Goal: Task Accomplishment & Management: Use online tool/utility

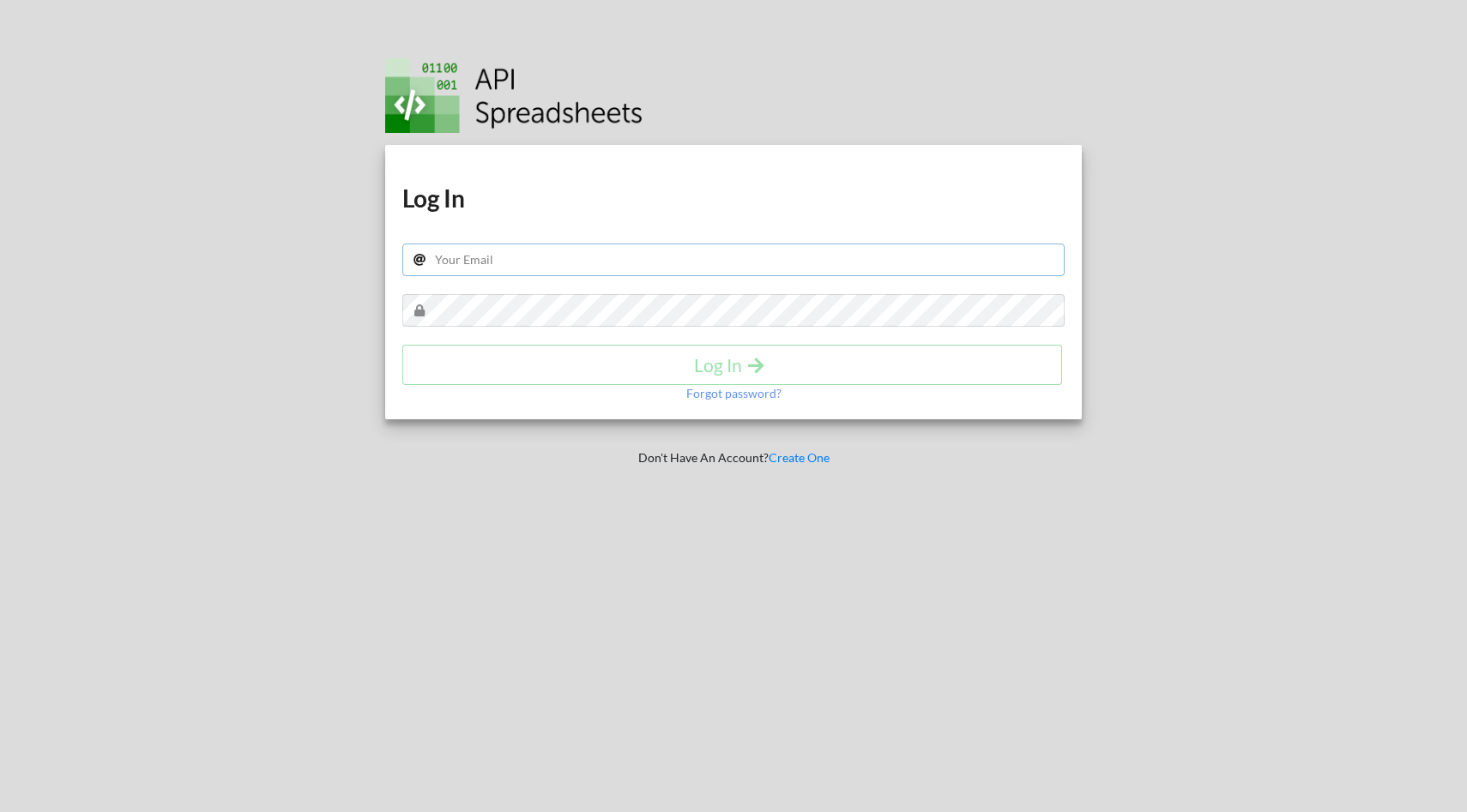
type input "[EMAIL_ADDRESS][DOMAIN_NAME]"
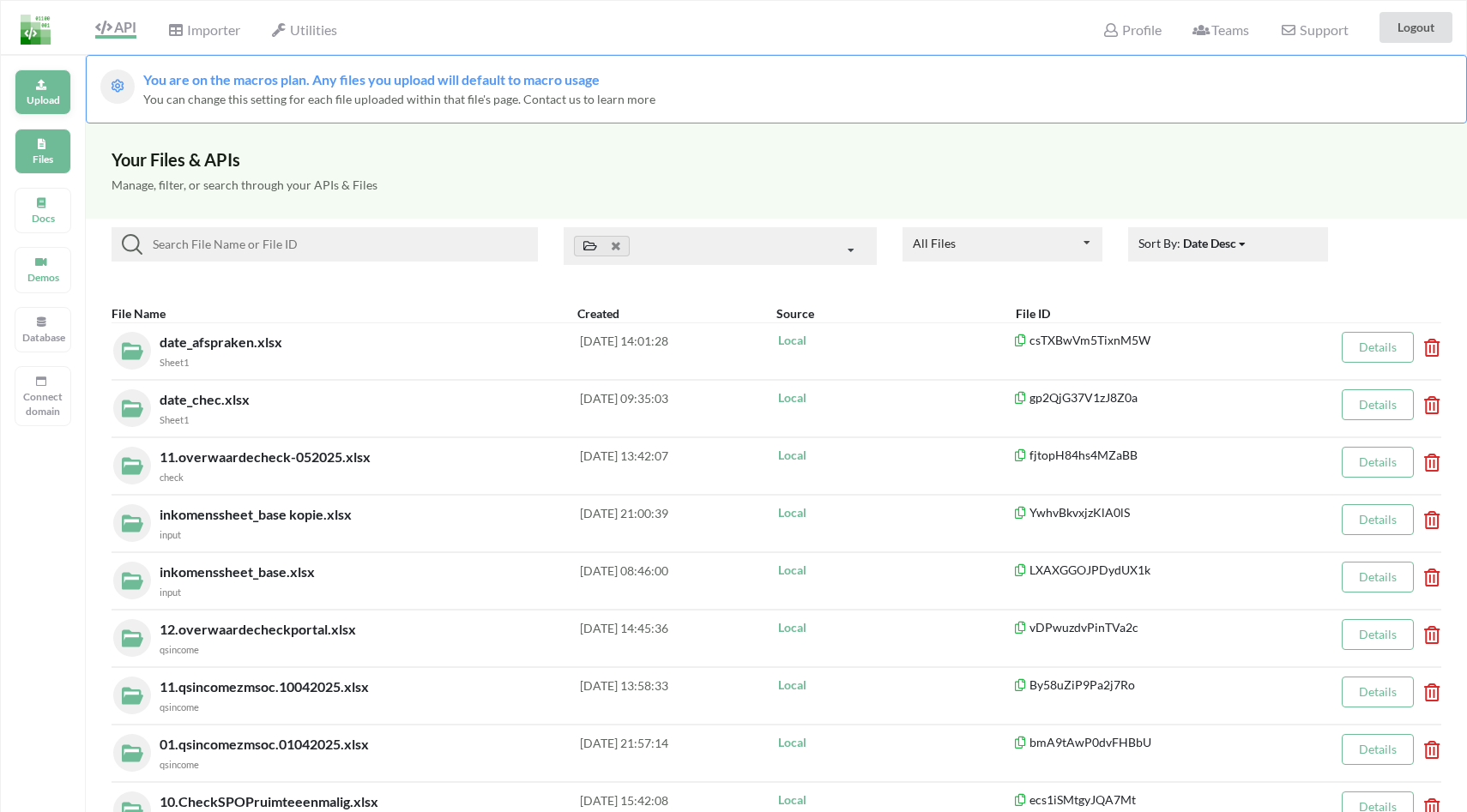
click at [34, 83] on div "Upload" at bounding box center [43, 93] width 57 height 46
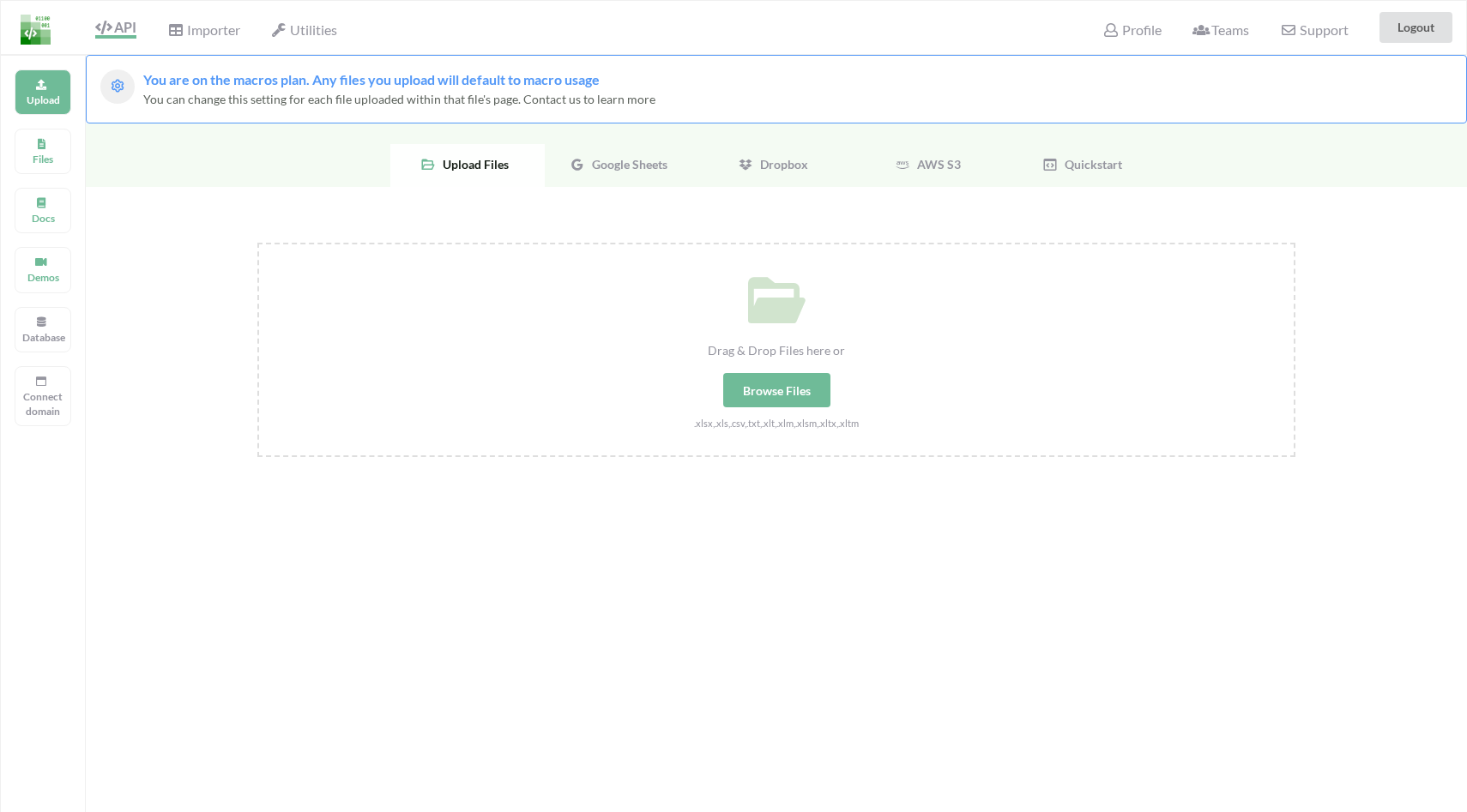
click at [789, 390] on div "Browse Files" at bounding box center [776, 390] width 107 height 34
click at [257, 242] on input "Drag & Drop Files here or Browse Files .xlsx,.xls,.csv,.txt,.xlt,.xlm,.xlsm,.xl…" at bounding box center [257, 242] width 0 height 0
type input "C:\fakepath\Aow-datatabel.xlsx"
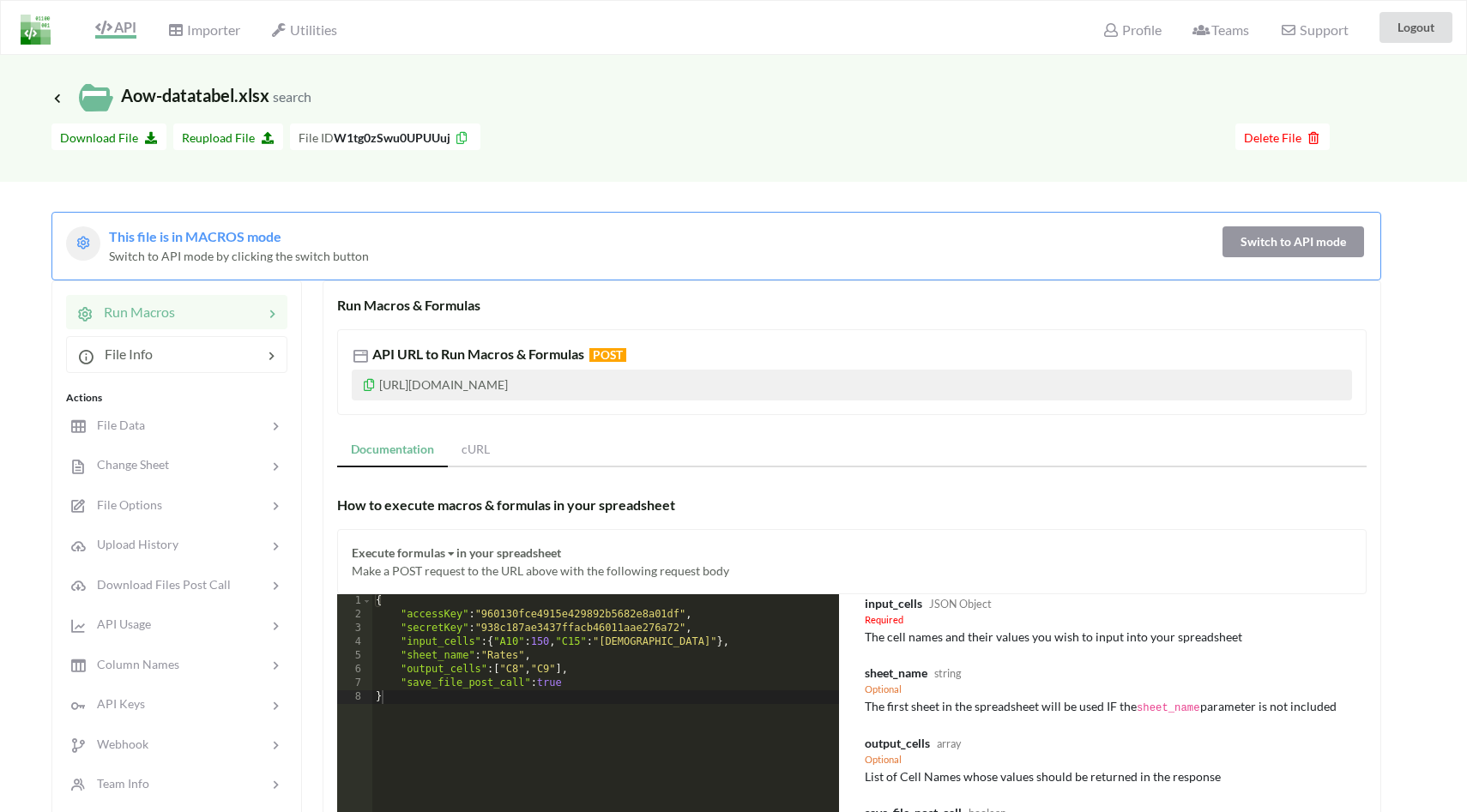
drag, startPoint x: 57, startPoint y: 98, endPoint x: 142, endPoint y: 47, distance: 99.1
click at [58, 98] on icon at bounding box center [58, 98] width 12 height 10
